Goal: Information Seeking & Learning: Learn about a topic

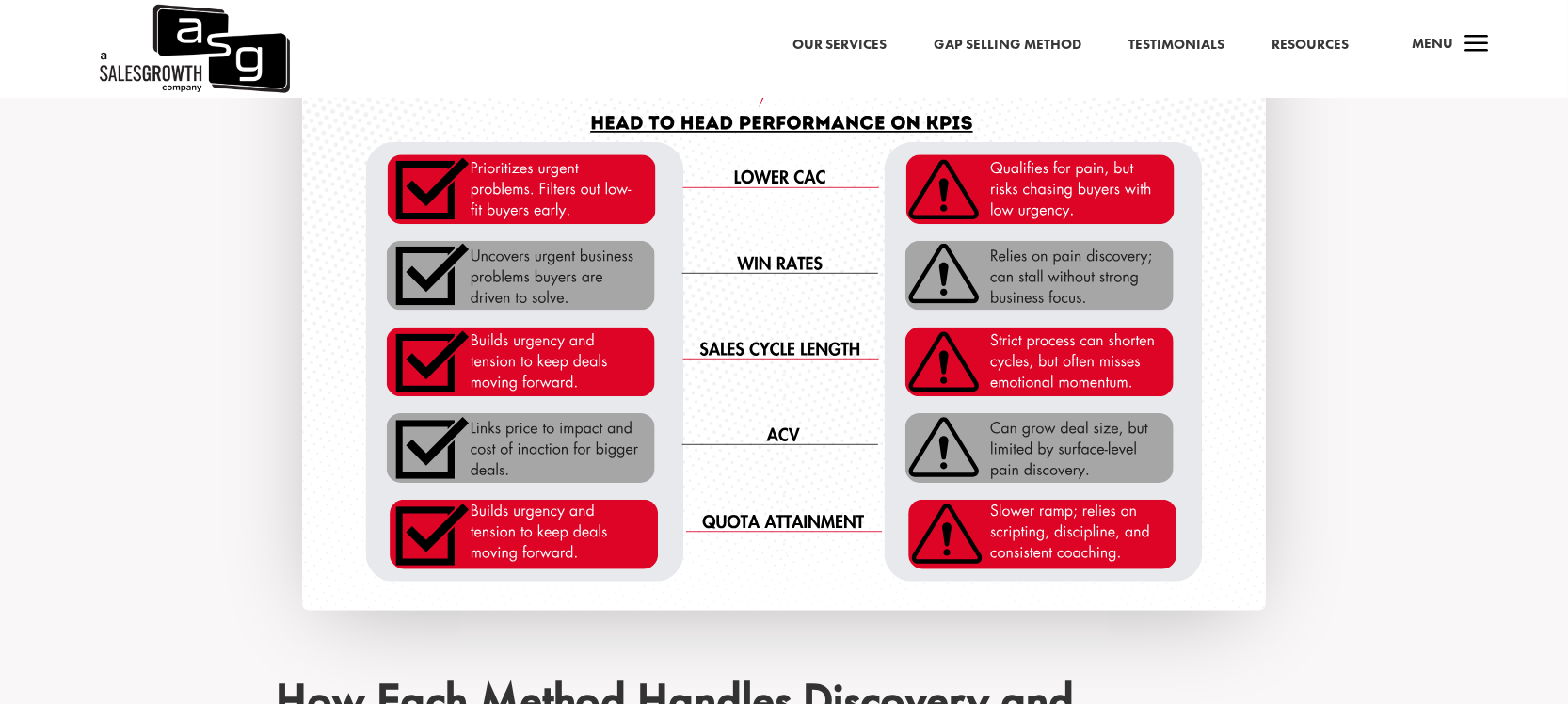
scroll to position [1883, 0]
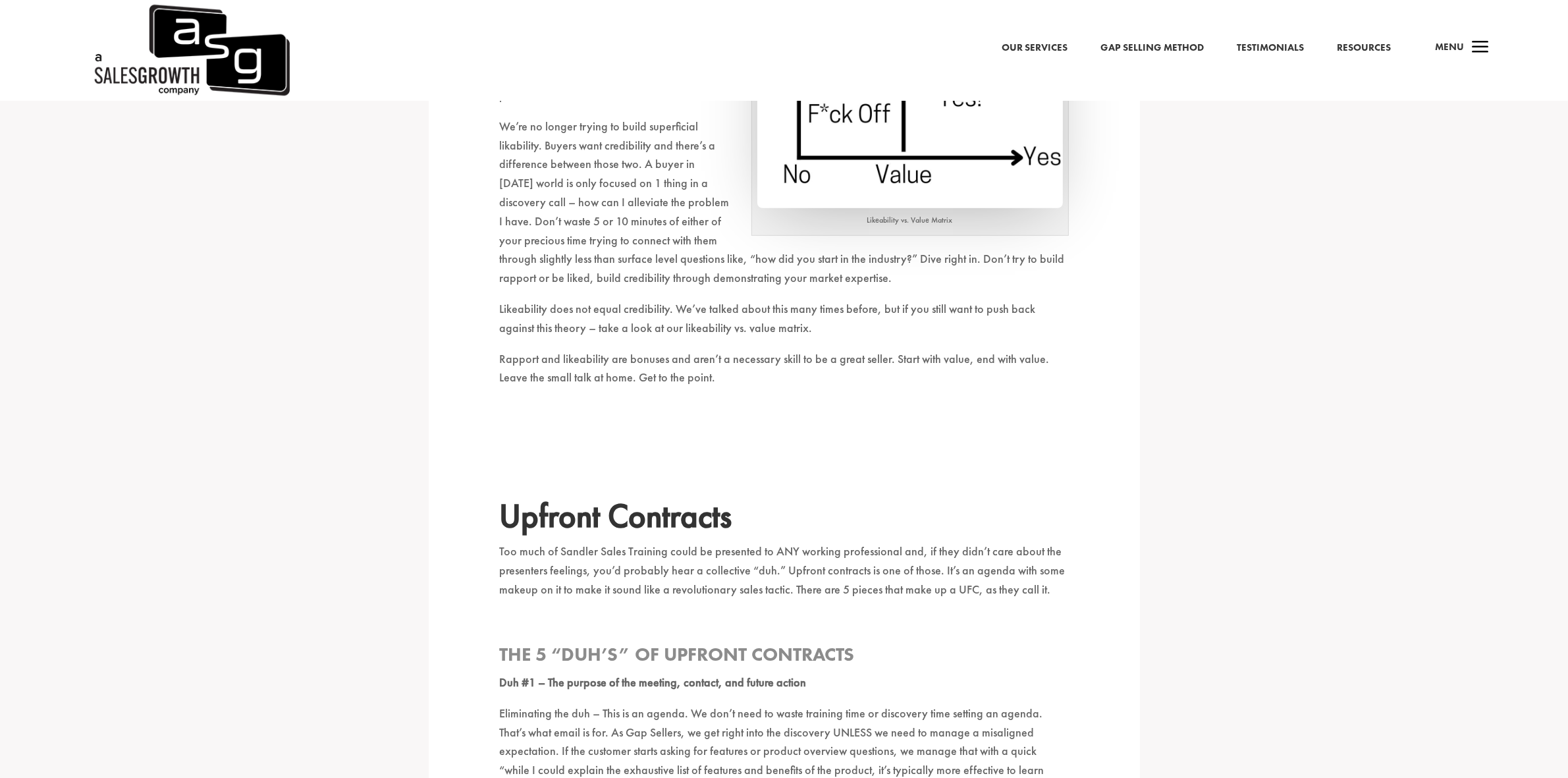
scroll to position [575, 0]
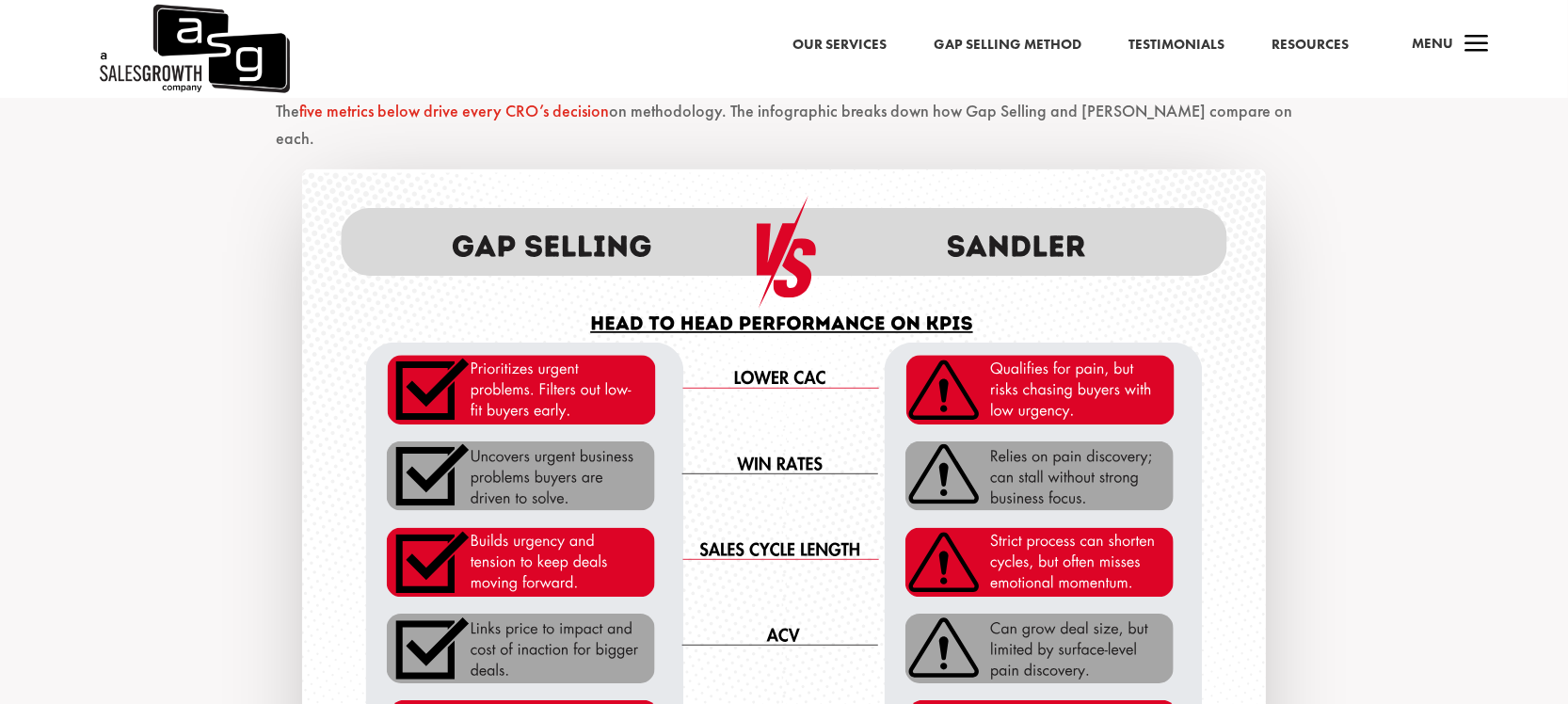
scroll to position [1413, 0]
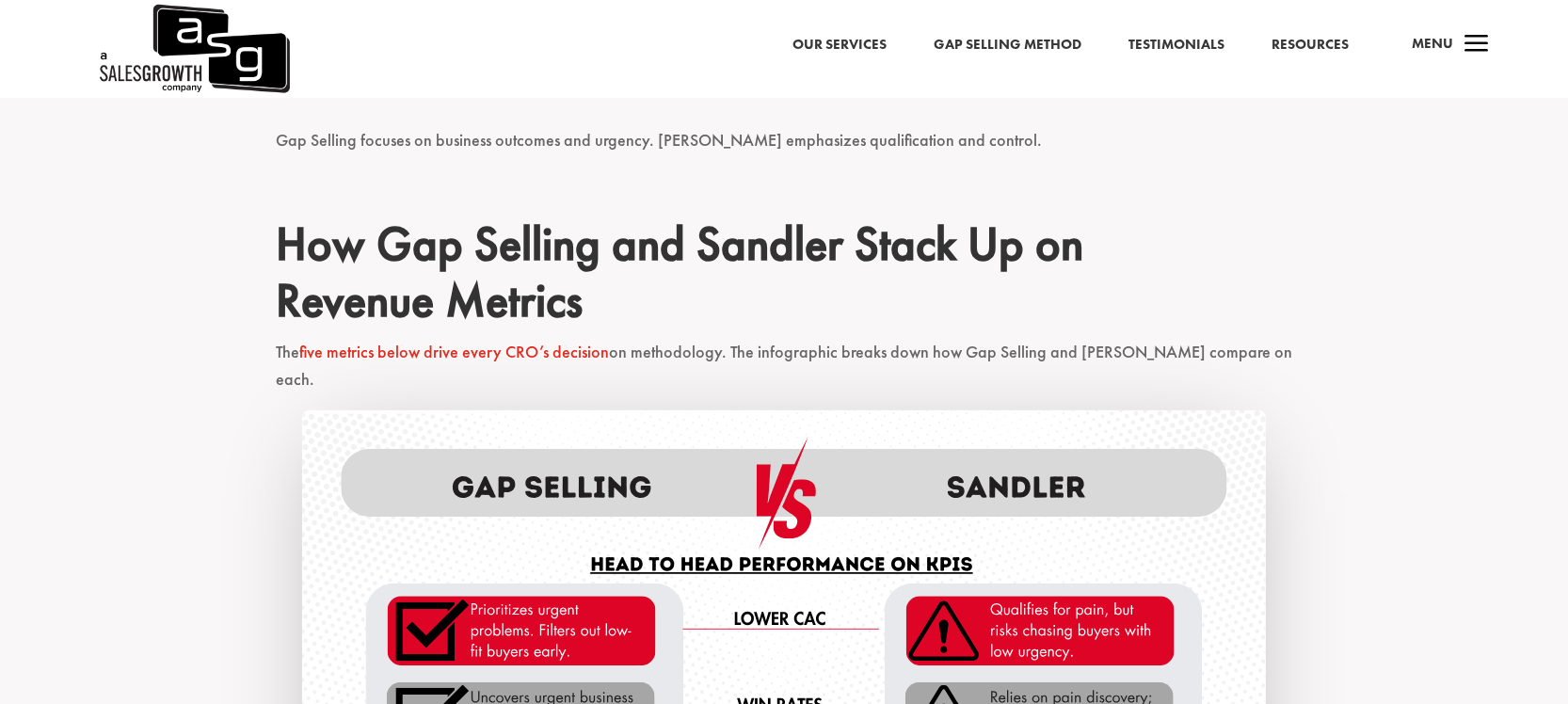
click at [247, 59] on img at bounding box center [193, 49] width 193 height 98
